Goal: Information Seeking & Learning: Learn about a topic

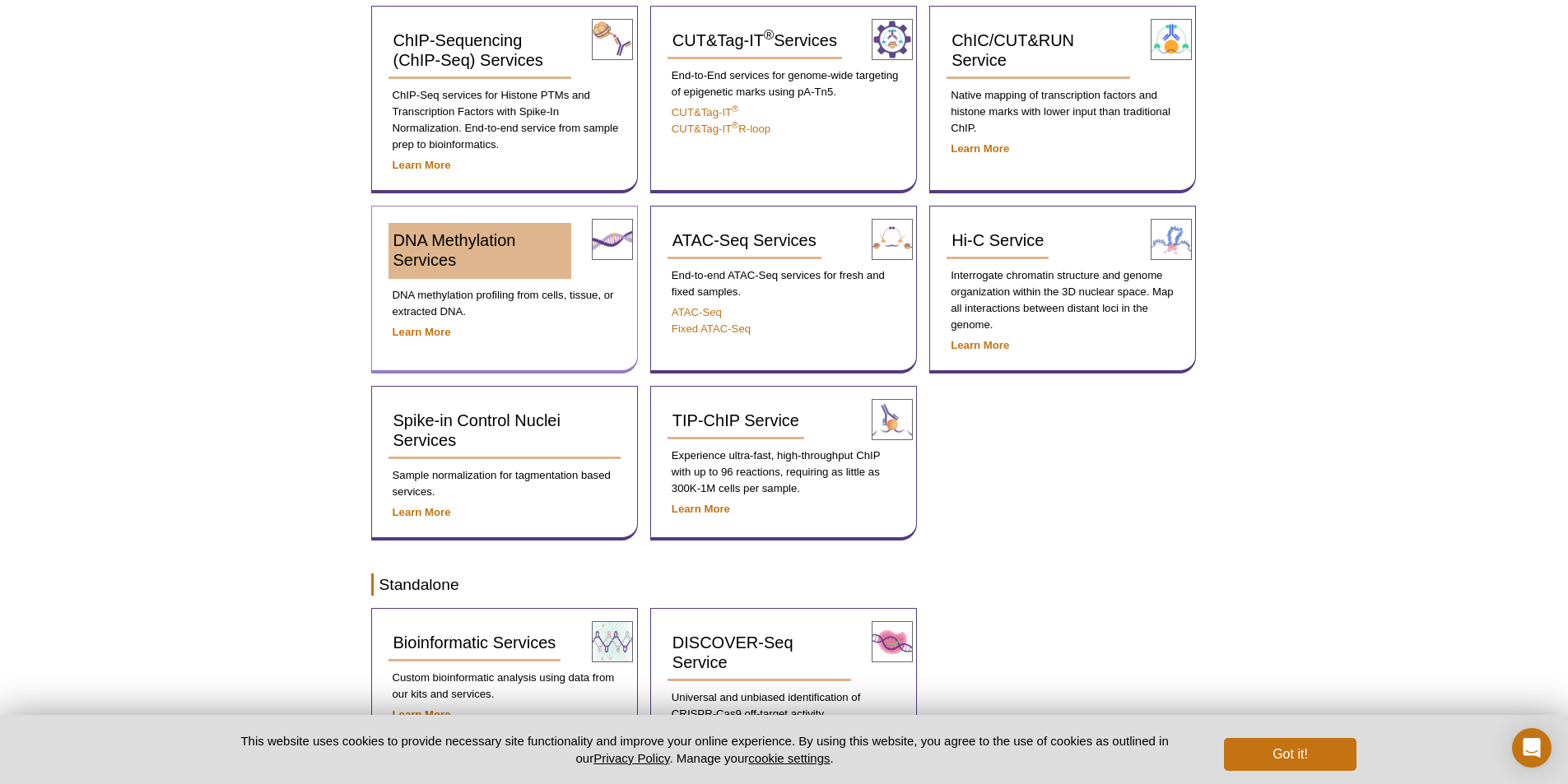
scroll to position [345, 0]
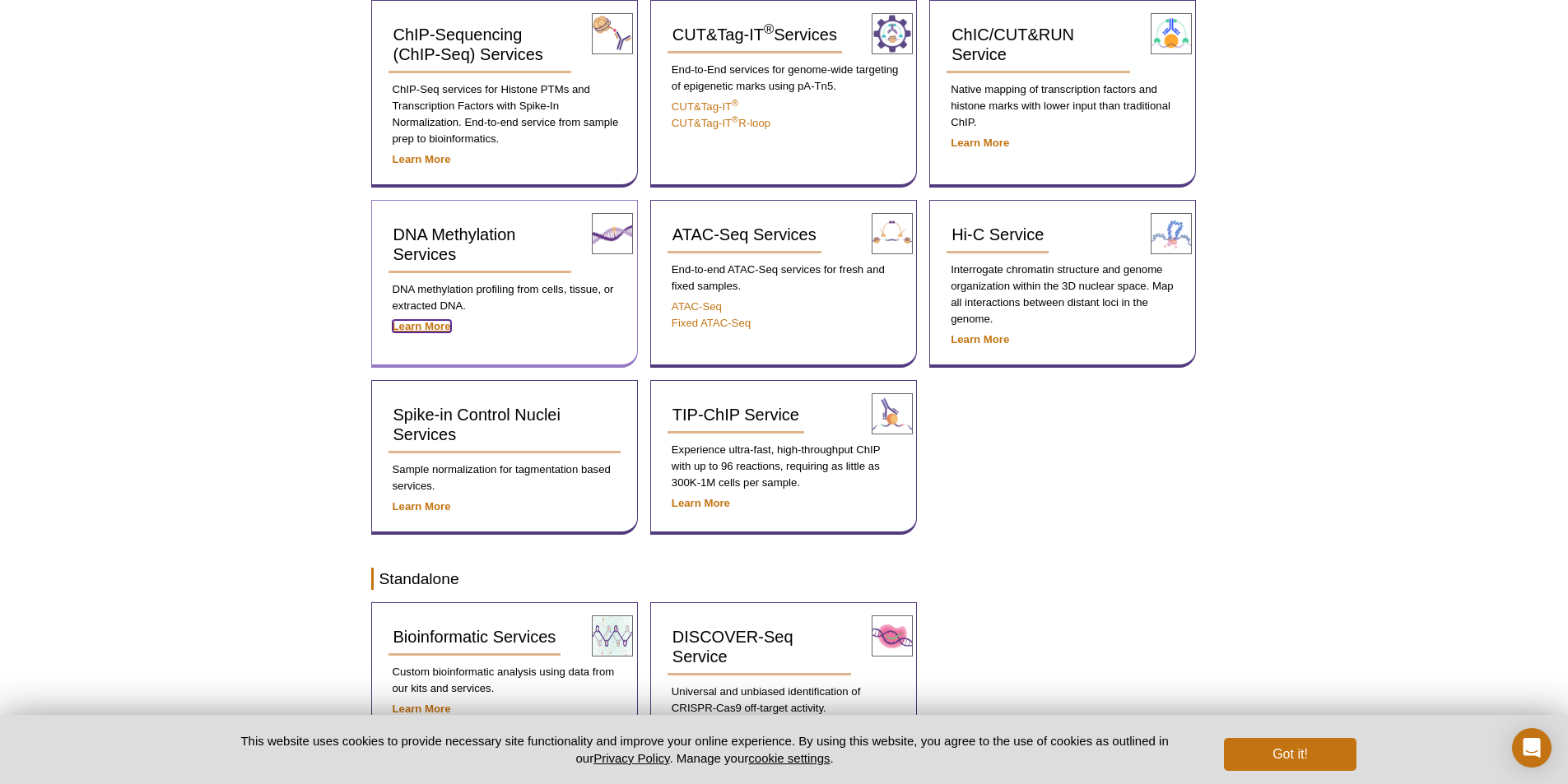
click at [439, 326] on strong "Learn More" at bounding box center [422, 326] width 58 height 13
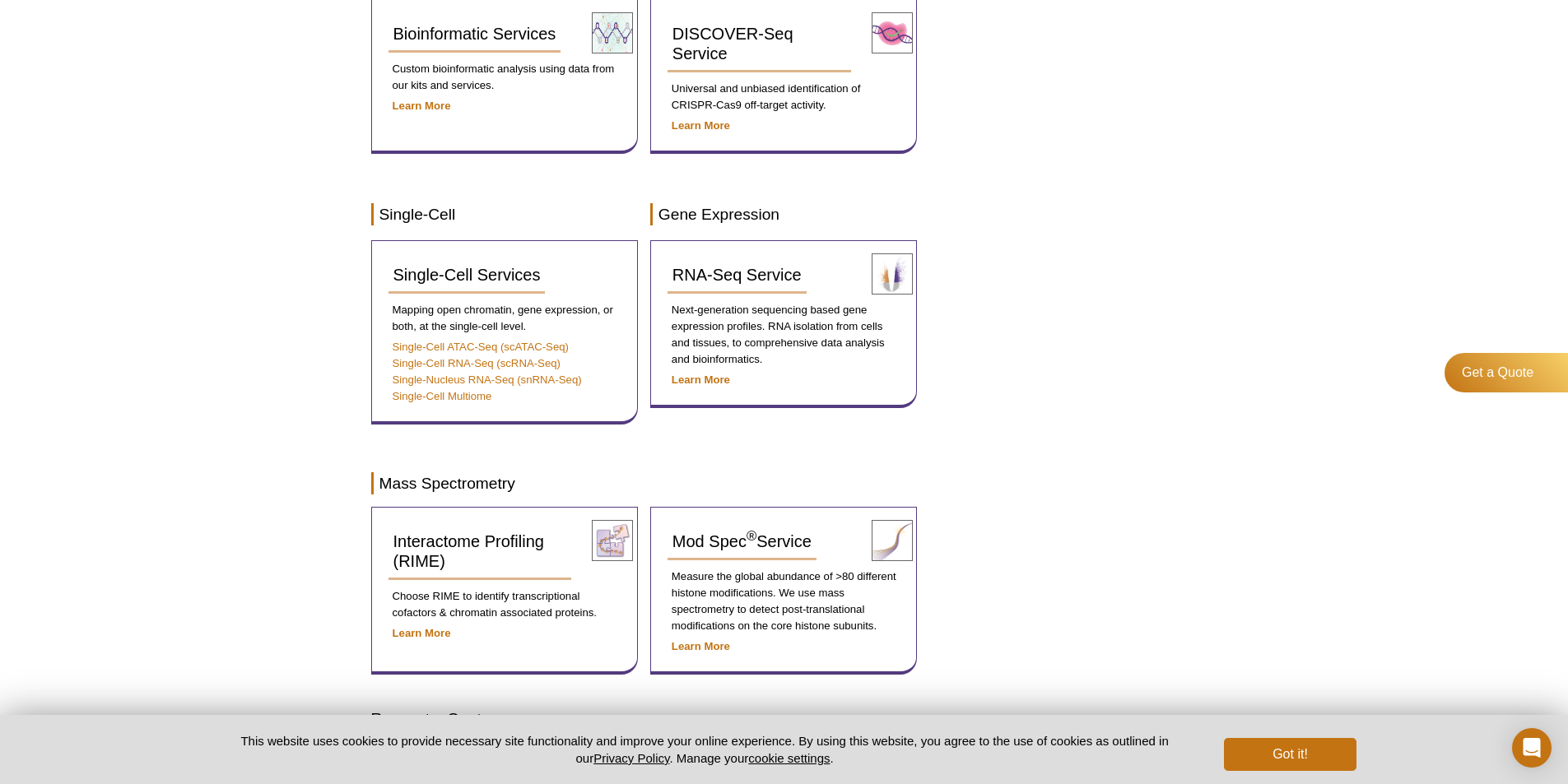
scroll to position [938, 0]
